Goal: Task Accomplishment & Management: Manage account settings

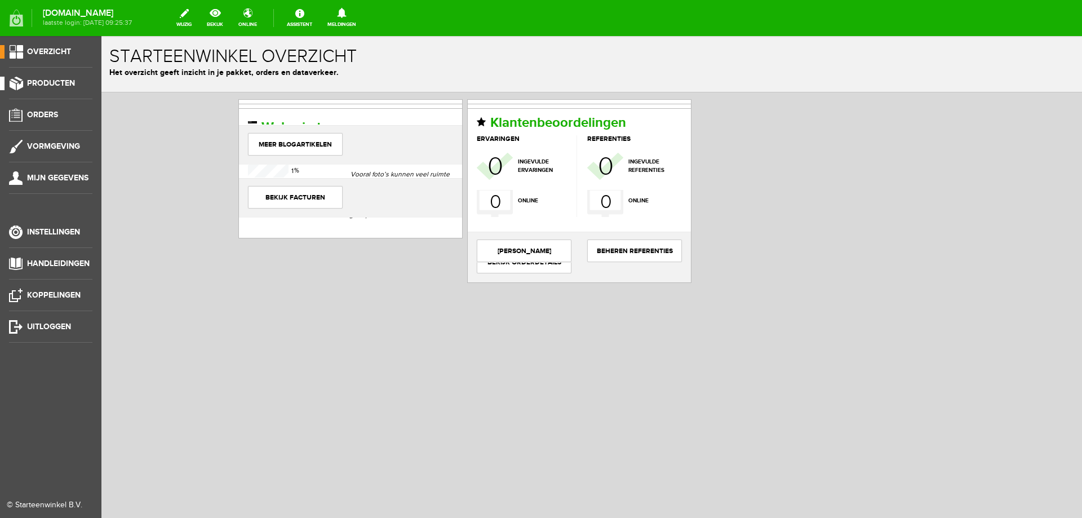
click at [57, 84] on span "Producten" at bounding box center [51, 83] width 48 height 10
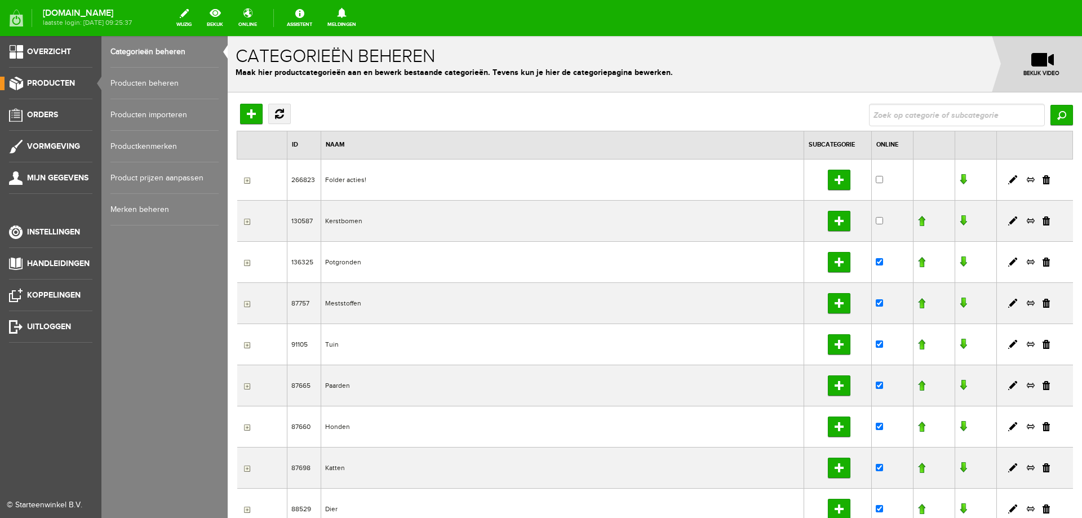
click at [134, 82] on link "Producten beheren" at bounding box center [164, 84] width 108 height 32
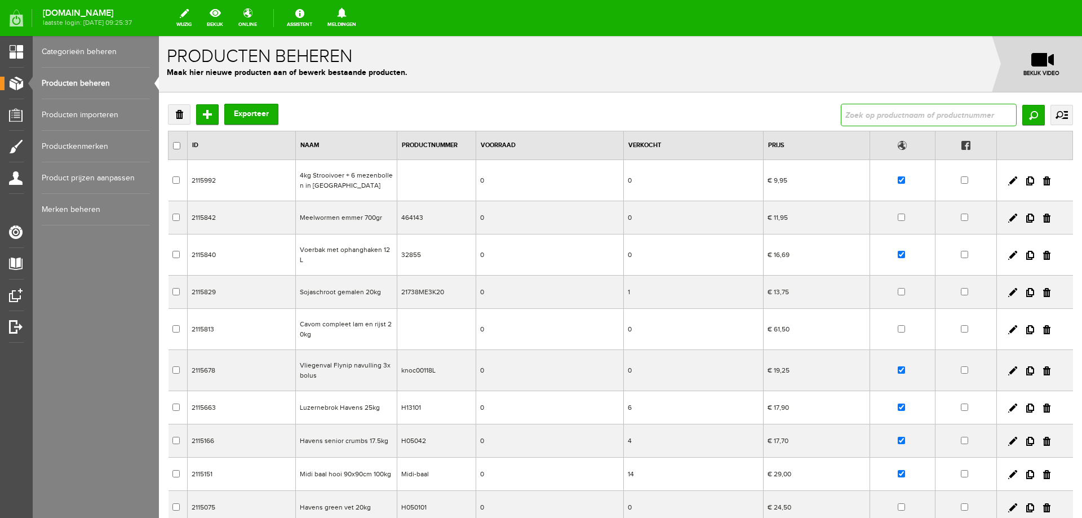
click at [927, 116] on input "text" at bounding box center [929, 115] width 176 height 23
type input "pinda"
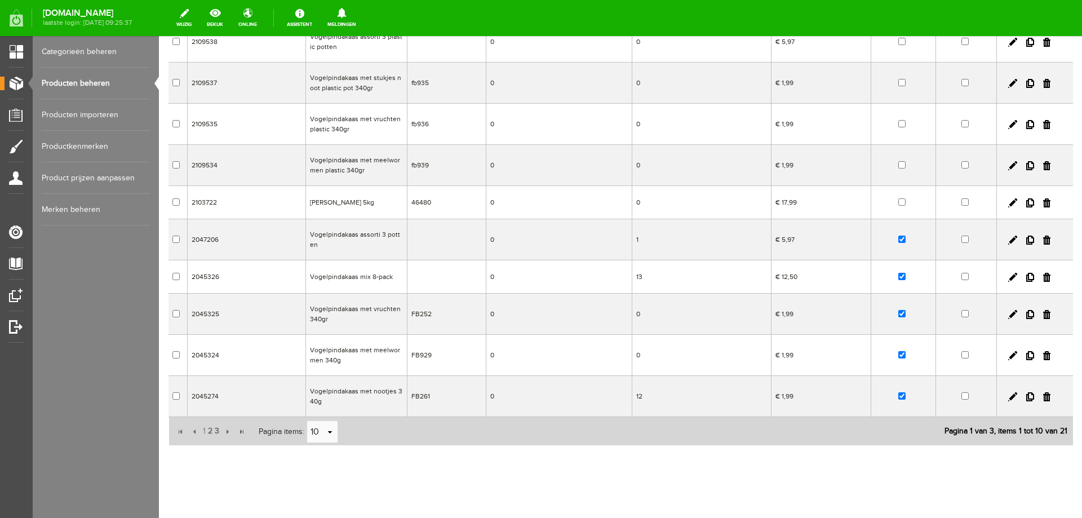
scroll to position [151, 0]
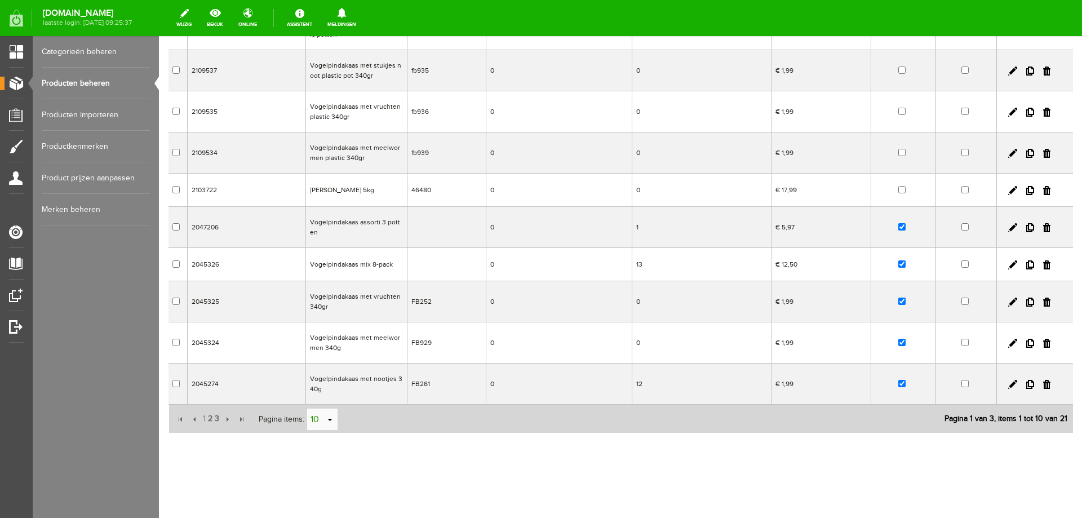
click at [329, 421] on link "select" at bounding box center [330, 419] width 9 height 21
click at [323, 401] on li "50" at bounding box center [322, 398] width 30 height 19
type input "50"
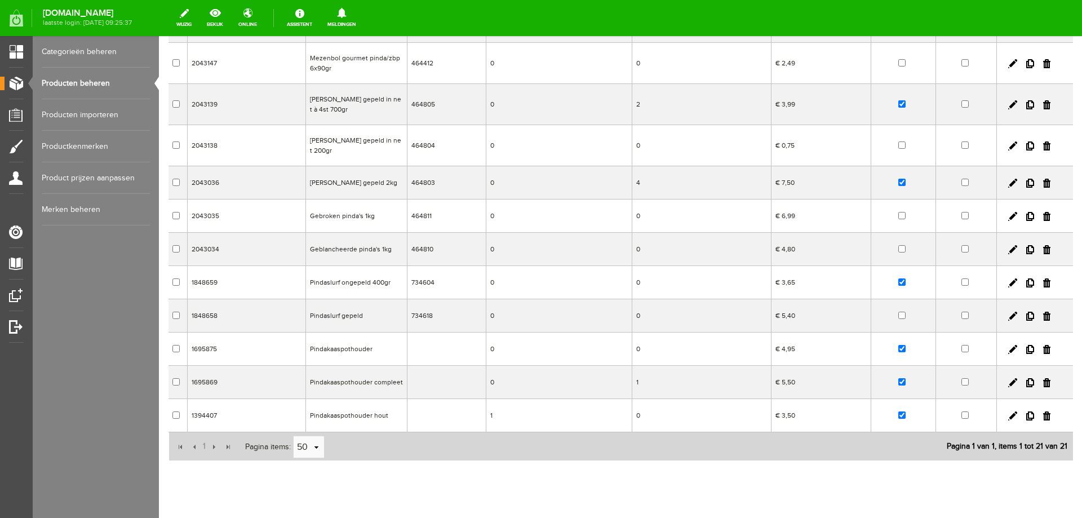
scroll to position [476, 0]
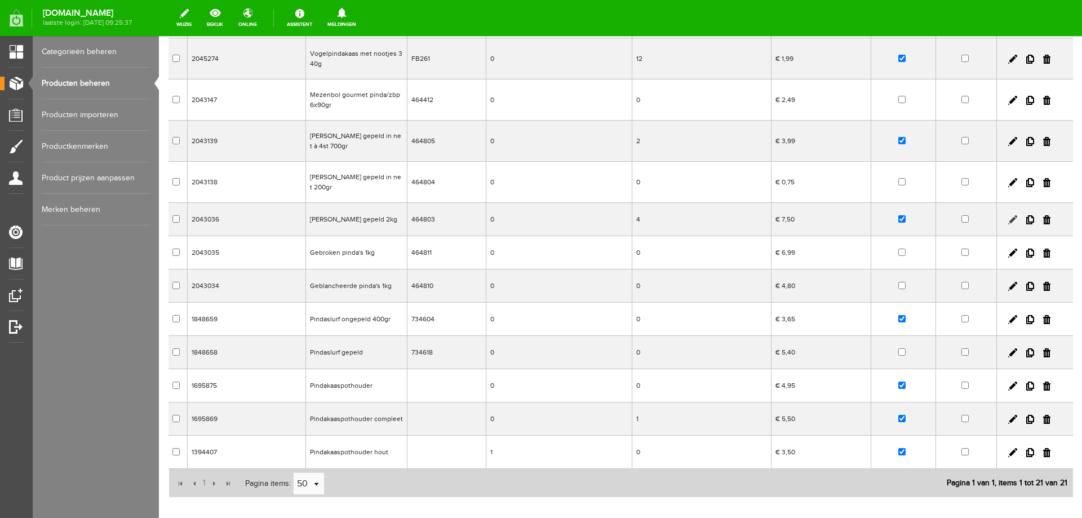
click at [1008, 215] on link at bounding box center [1012, 219] width 9 height 9
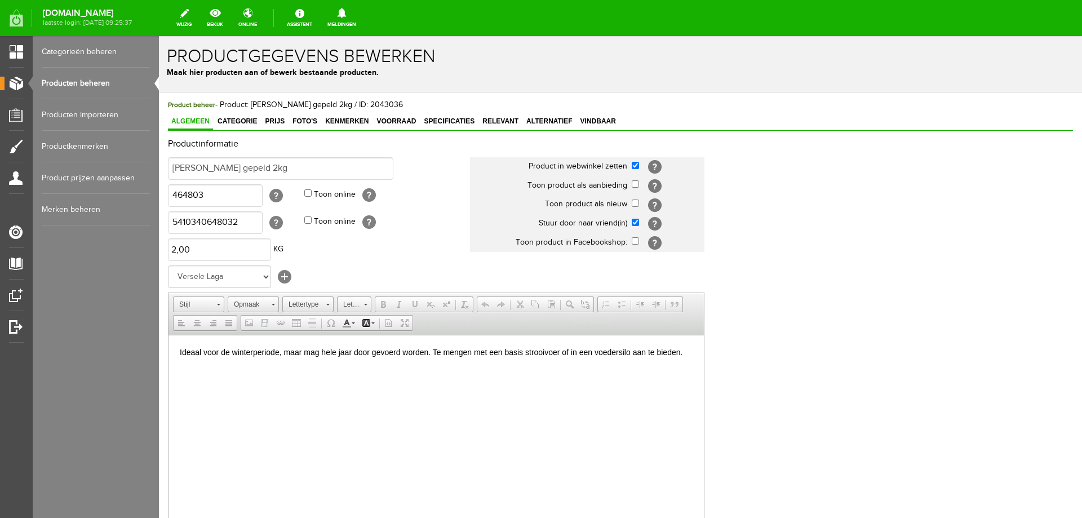
scroll to position [0, 0]
click at [276, 121] on span "Prijs" at bounding box center [274, 121] width 26 height 8
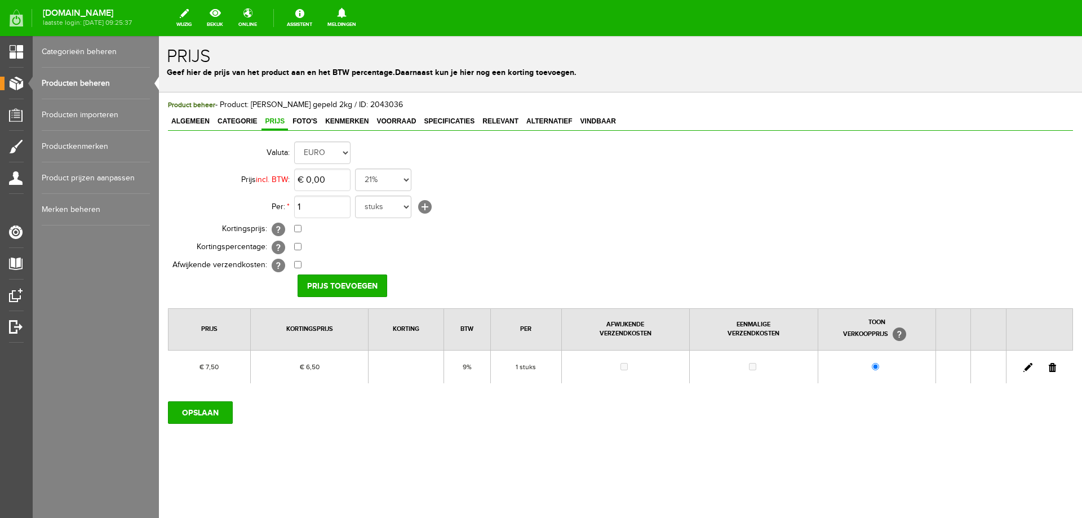
click at [1026, 370] on link at bounding box center [1027, 367] width 9 height 9
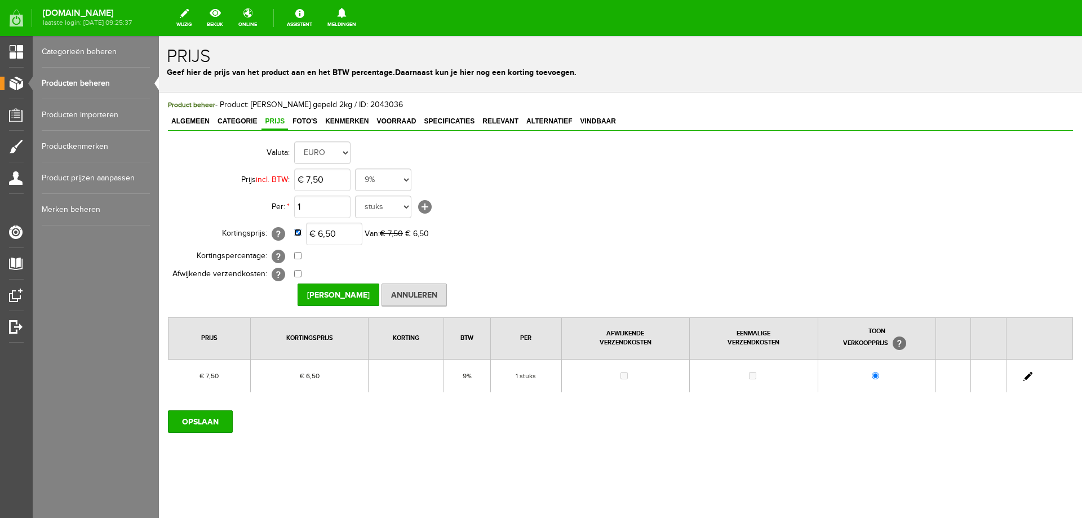
click at [299, 229] on input "checkbox" at bounding box center [297, 232] width 7 height 7
checkbox input "false"
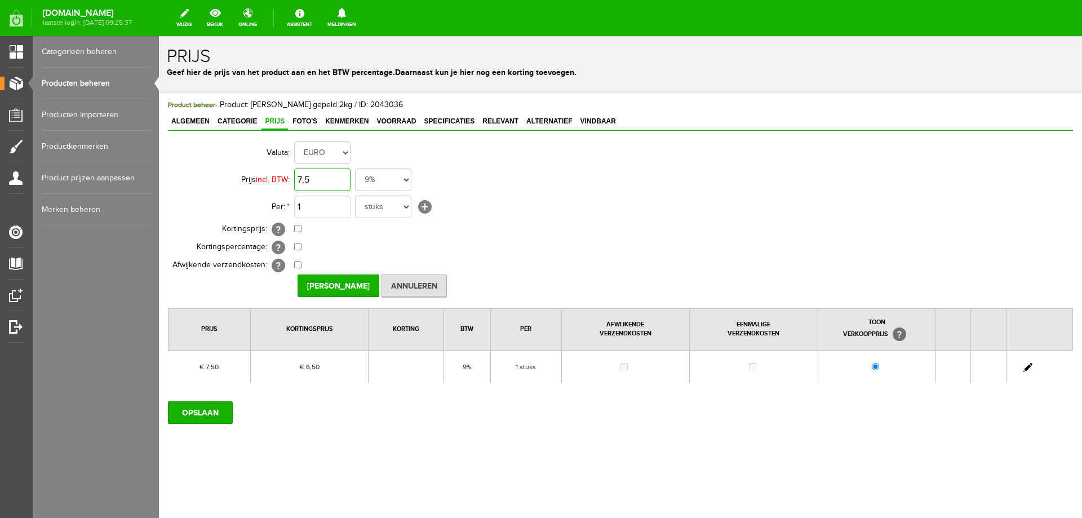
click at [327, 180] on input "7,5" at bounding box center [322, 179] width 56 height 23
type input "€ 7,99"
click at [394, 181] on select "21% 19% 18% 9% 6% 0%" at bounding box center [383, 179] width 56 height 23
select select "0,21"
click at [355, 168] on select "21% 19% 18% 9% 6% 0%" at bounding box center [383, 179] width 56 height 23
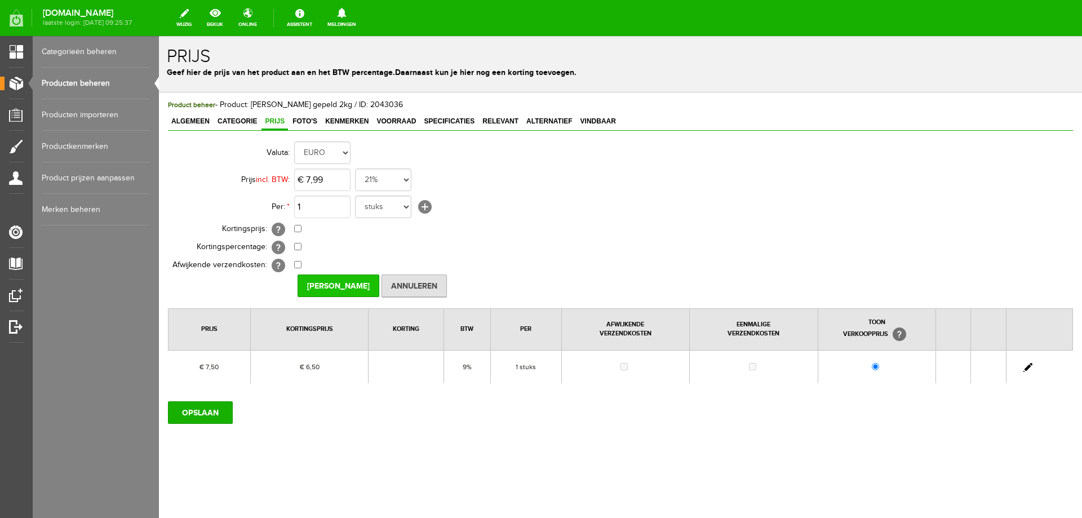
click at [314, 283] on input "[PERSON_NAME]" at bounding box center [339, 285] width 82 height 23
click at [193, 414] on input "OPSLAAN" at bounding box center [200, 412] width 65 height 23
